Goal: Find specific page/section: Find specific page/section

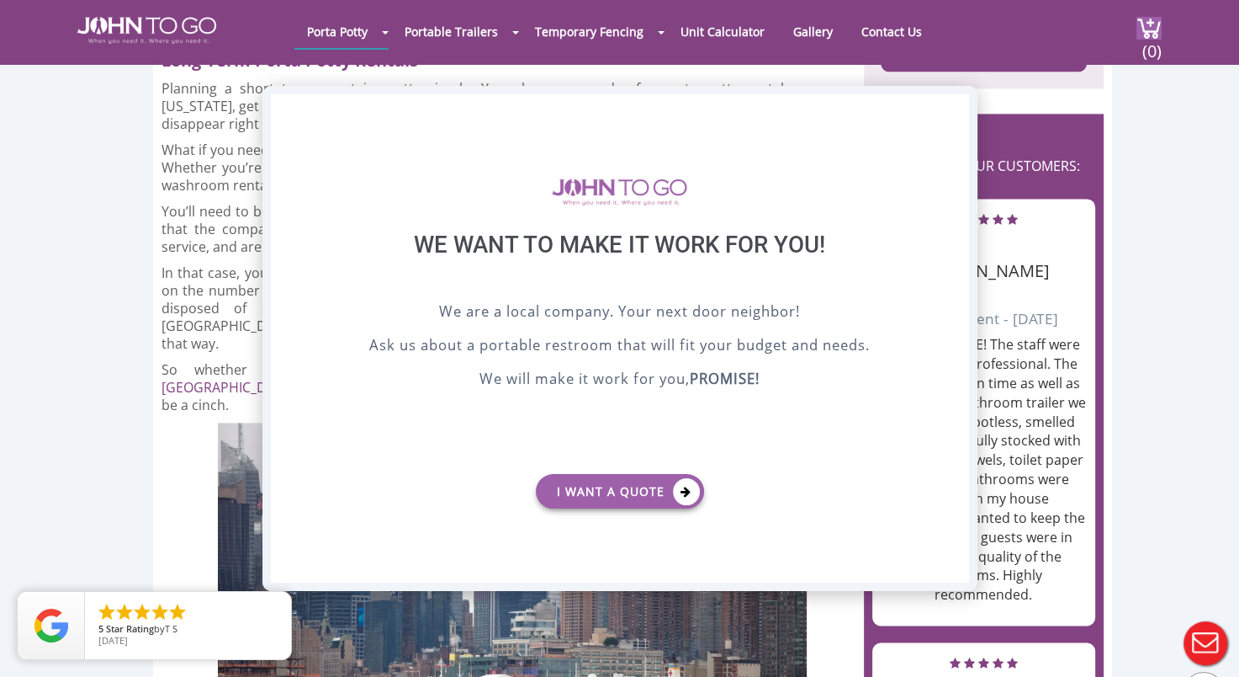
click at [958, 110] on div "X" at bounding box center [955, 108] width 26 height 29
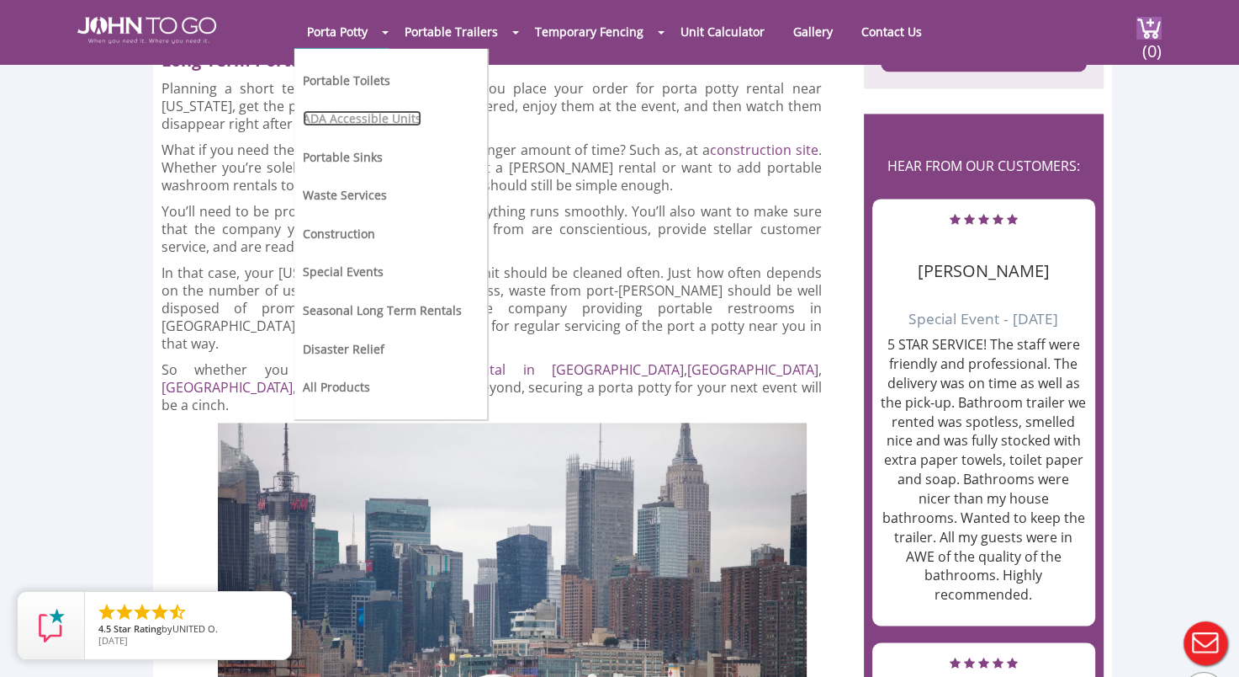
click at [357, 116] on link "ADA Accessible Units" at bounding box center [362, 118] width 119 height 16
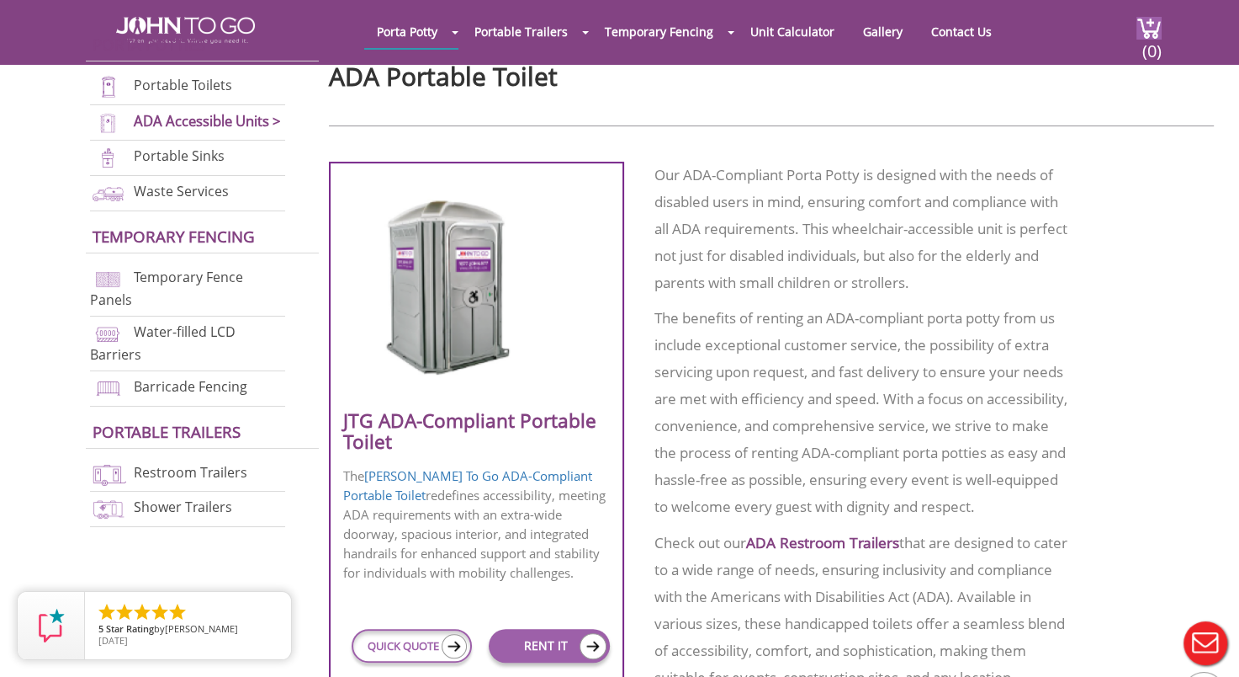
scroll to position [589, 0]
click at [544, 404] on div at bounding box center [476, 285] width 267 height 247
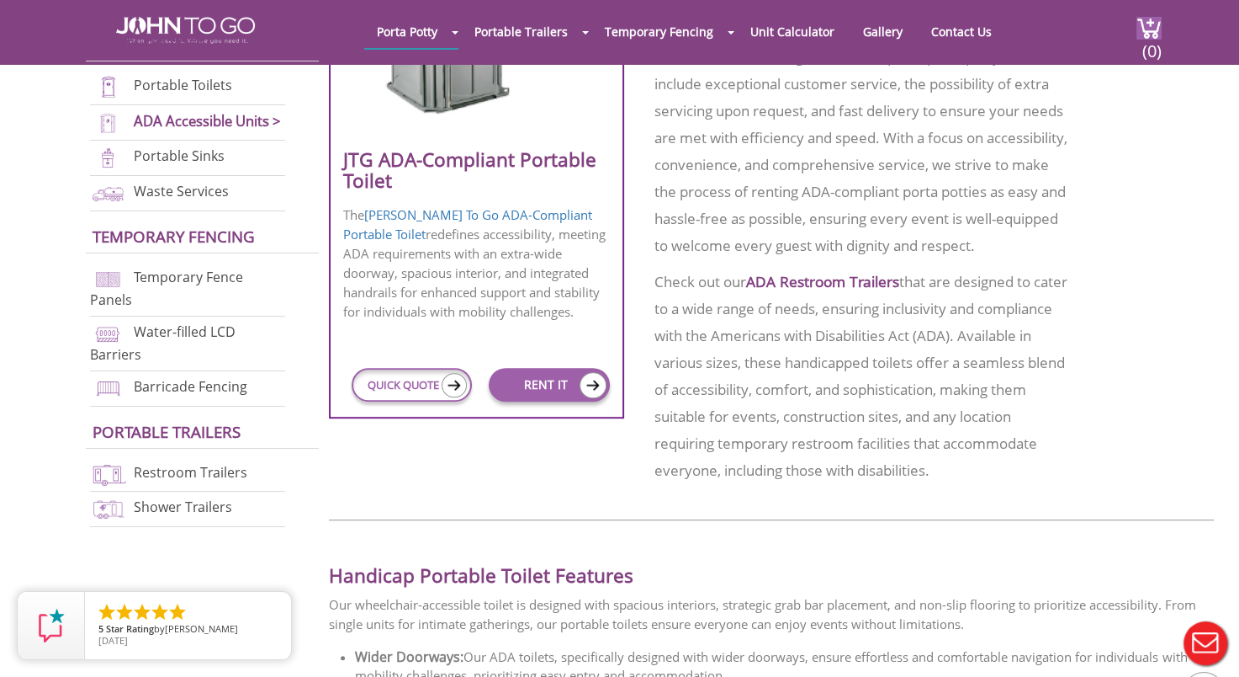
scroll to position [887, 0]
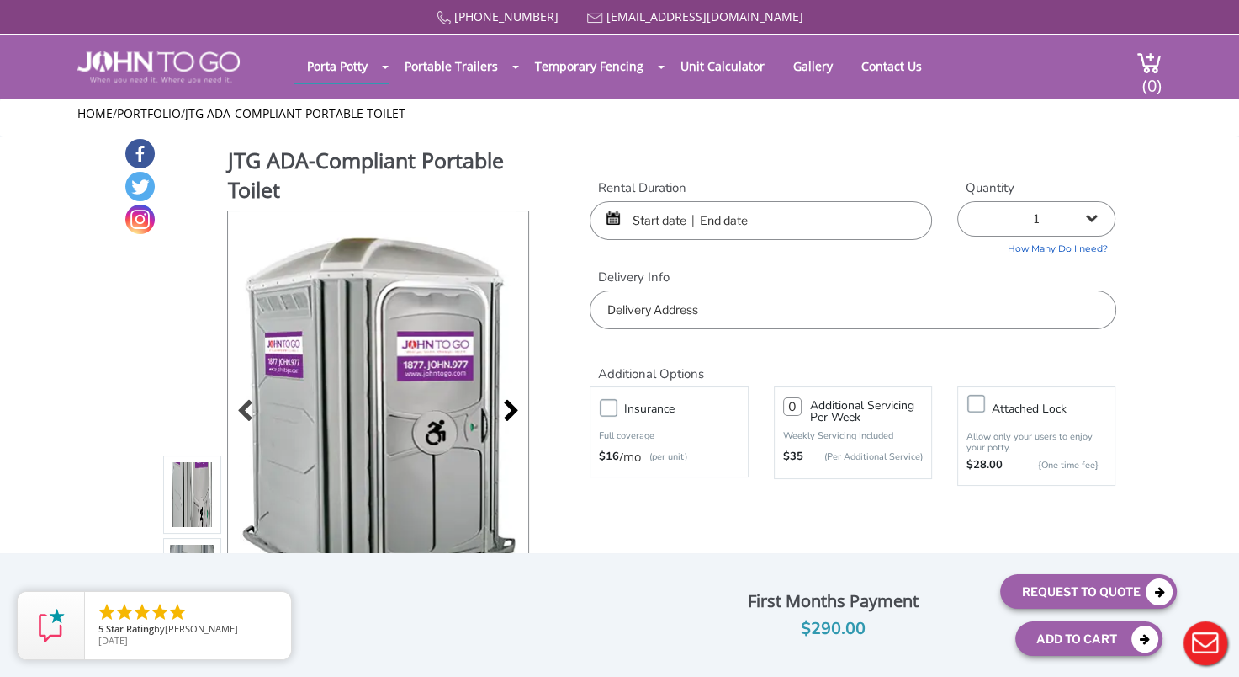
click at [507, 404] on div at bounding box center [507, 413] width 24 height 24
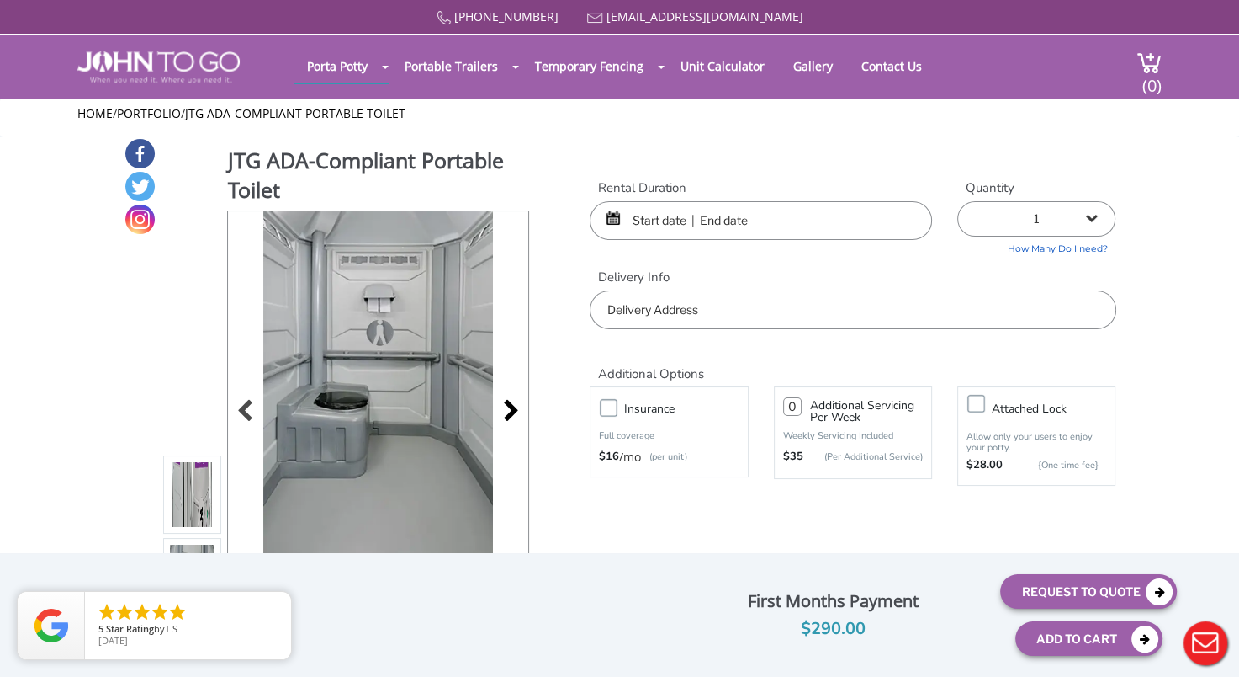
click at [512, 414] on div at bounding box center [507, 413] width 24 height 24
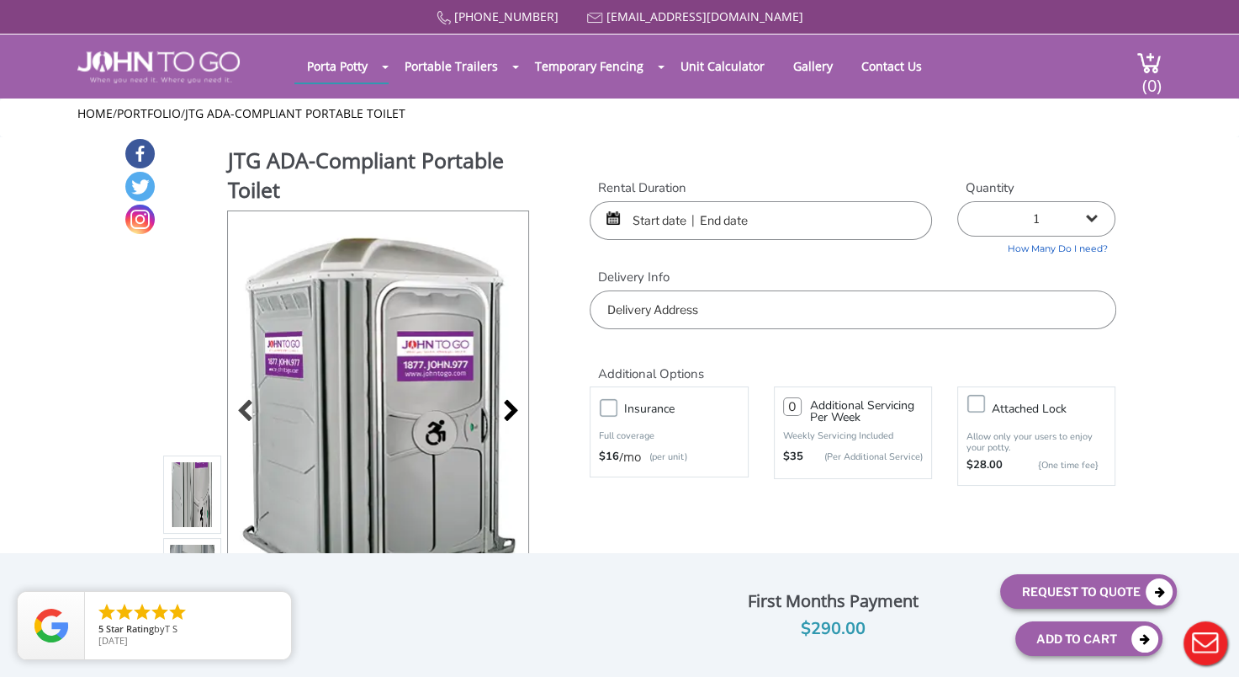
click at [512, 414] on div at bounding box center [507, 413] width 24 height 24
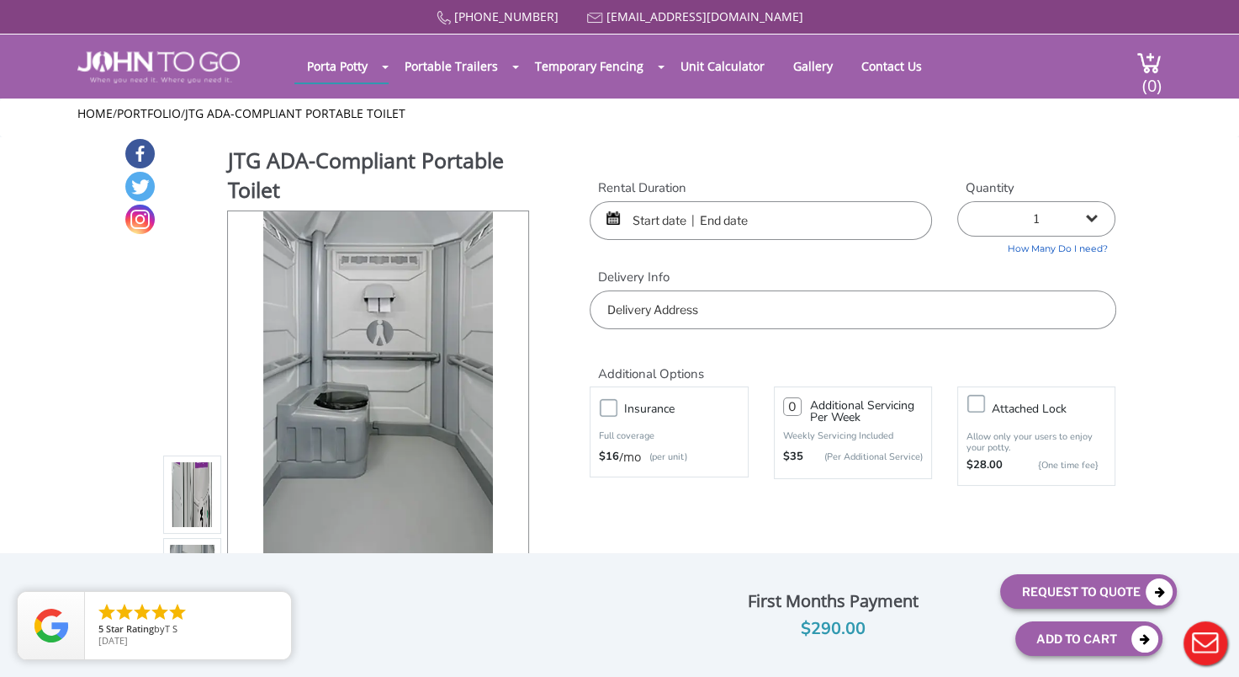
click at [512, 414] on div at bounding box center [378, 412] width 300 height 402
